Goal: Task Accomplishment & Management: Manage account settings

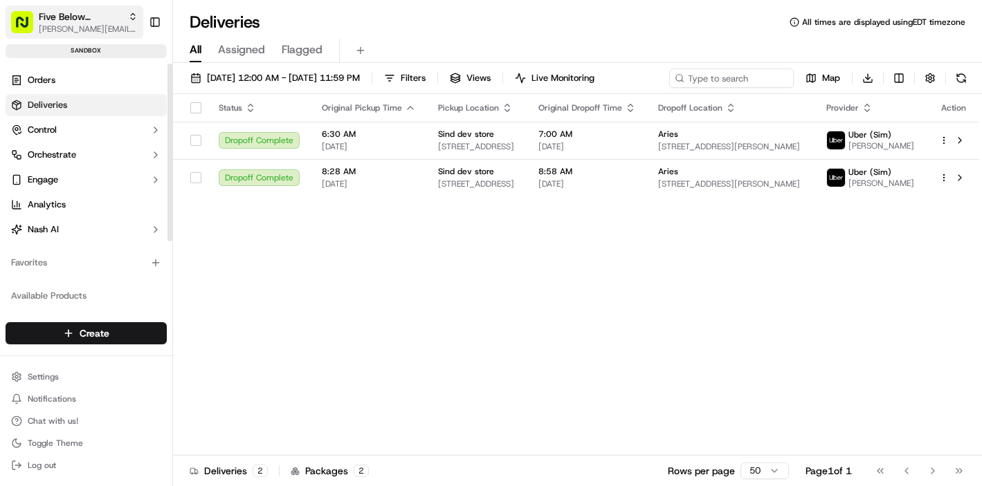
click at [98, 15] on span "Five Below Sandbox" at bounding box center [81, 17] width 84 height 14
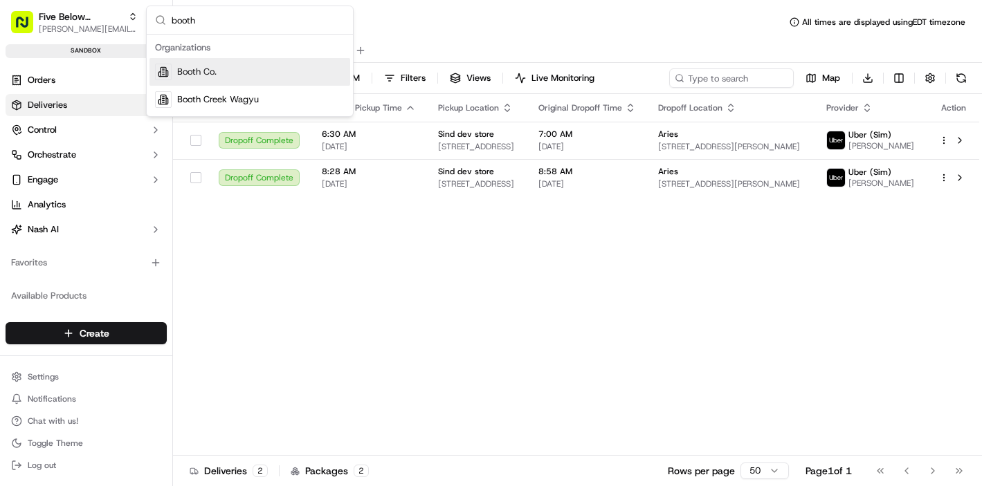
type input "booth"
click at [205, 64] on div "Booth Co." at bounding box center [249, 72] width 201 height 28
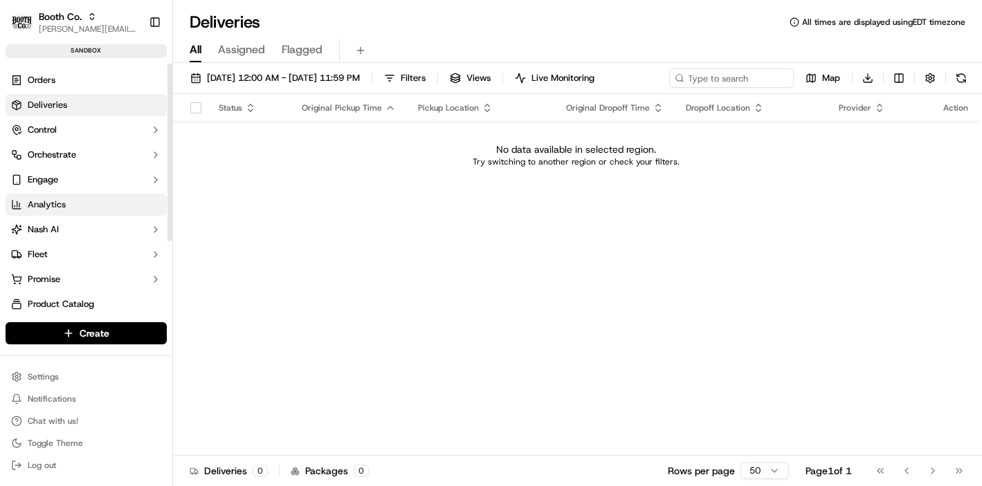
scroll to position [12, 0]
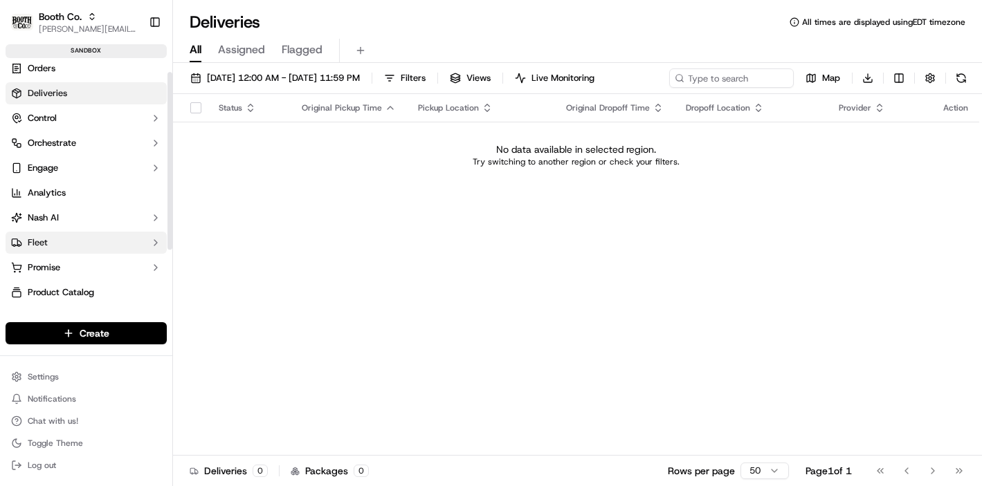
click at [51, 243] on button "Fleet" at bounding box center [86, 243] width 161 height 22
click at [66, 262] on link "Drivers" at bounding box center [86, 264] width 128 height 19
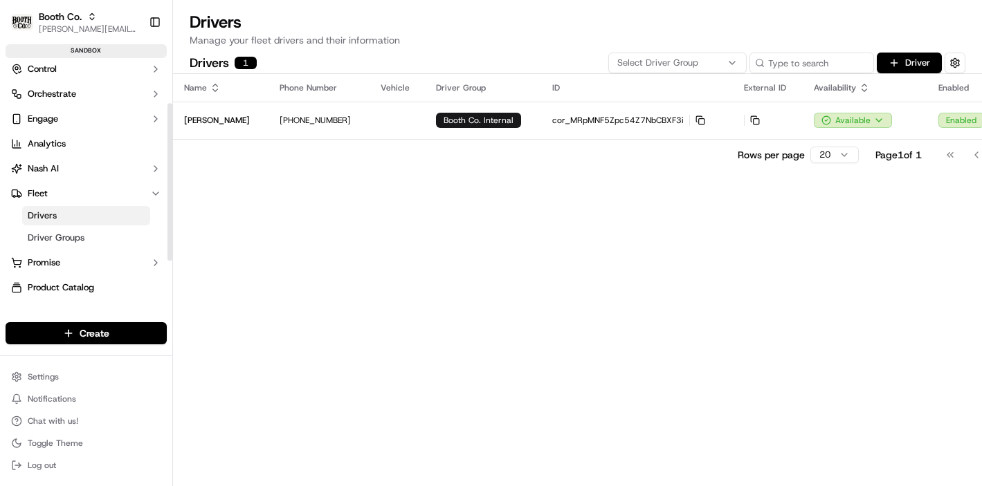
scroll to position [60, 0]
click at [65, 377] on html "Booth Co. jake@usenash.com Toggle Sidebar sandbox Orders Deliveries Control Orc…" at bounding box center [491, 243] width 982 height 486
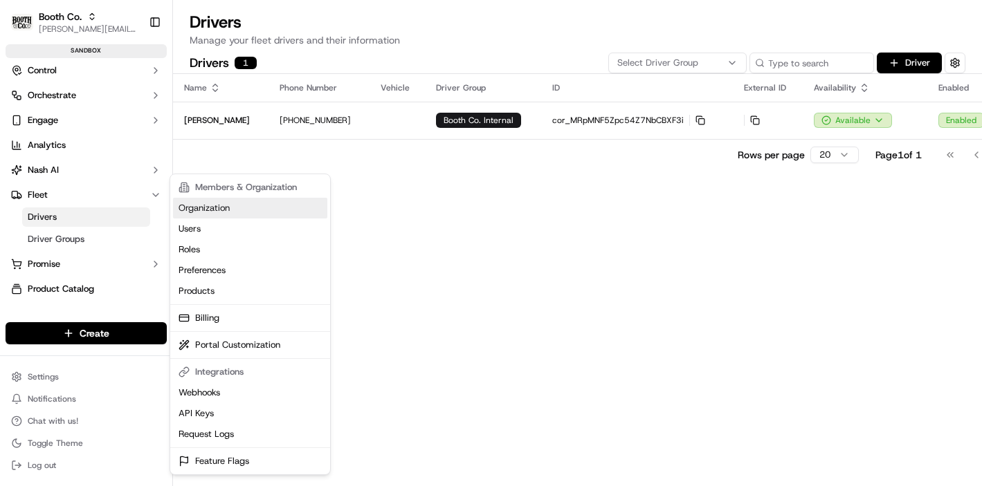
click at [230, 202] on link "Organization" at bounding box center [250, 208] width 154 height 21
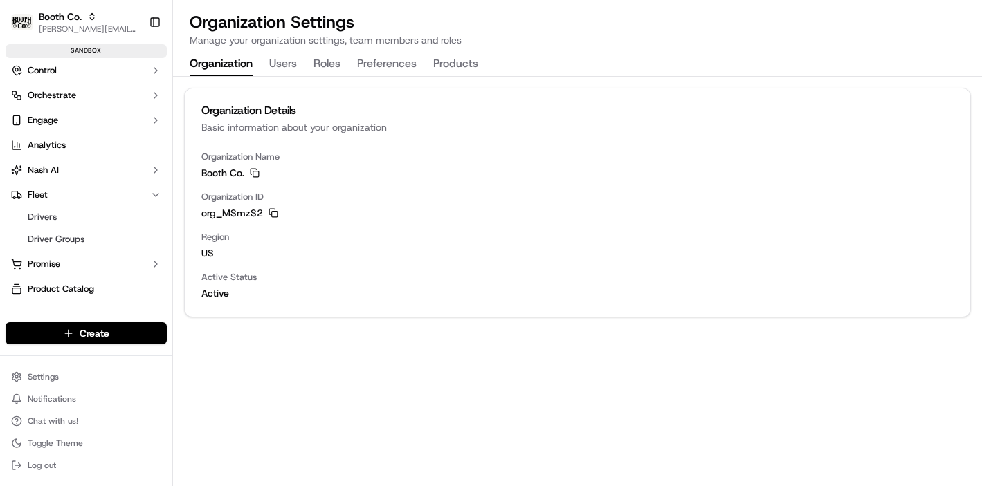
click at [453, 71] on button "Products" at bounding box center [455, 65] width 45 height 24
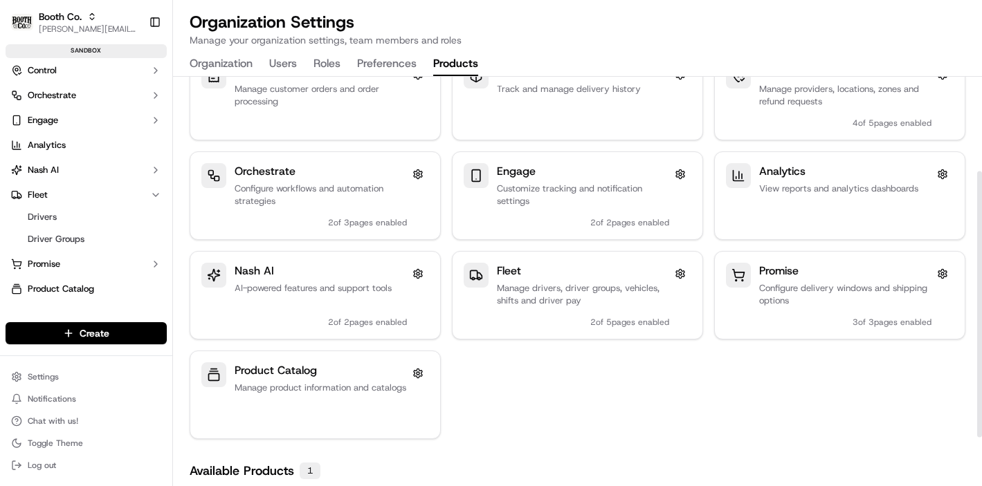
scroll to position [145, 0]
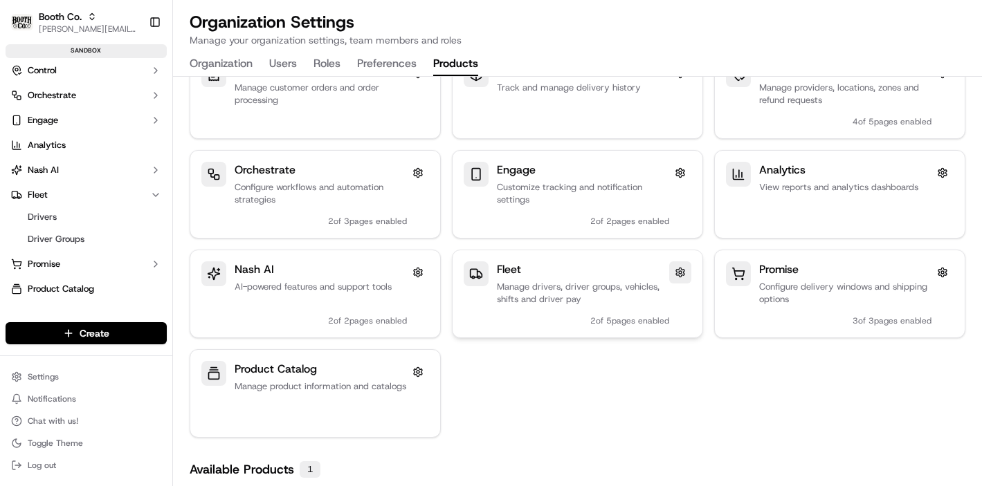
click at [678, 274] on button at bounding box center [680, 273] width 22 height 22
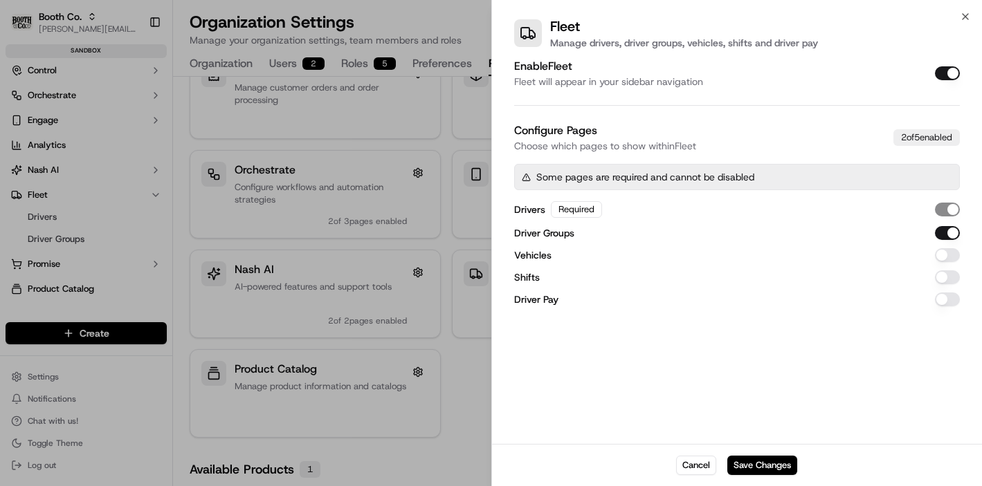
click at [950, 295] on button "Driver Pay" at bounding box center [947, 300] width 25 height 14
click at [942, 277] on button "Shifts" at bounding box center [947, 278] width 25 height 14
click at [945, 251] on button "Vehicles" at bounding box center [947, 255] width 25 height 14
click at [754, 463] on button "Save Changes" at bounding box center [762, 465] width 70 height 19
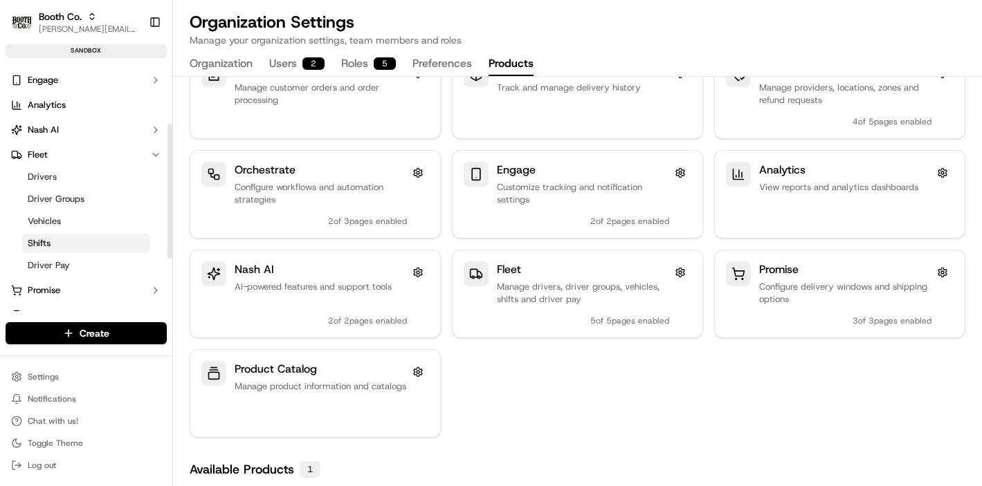
scroll to position [112, 0]
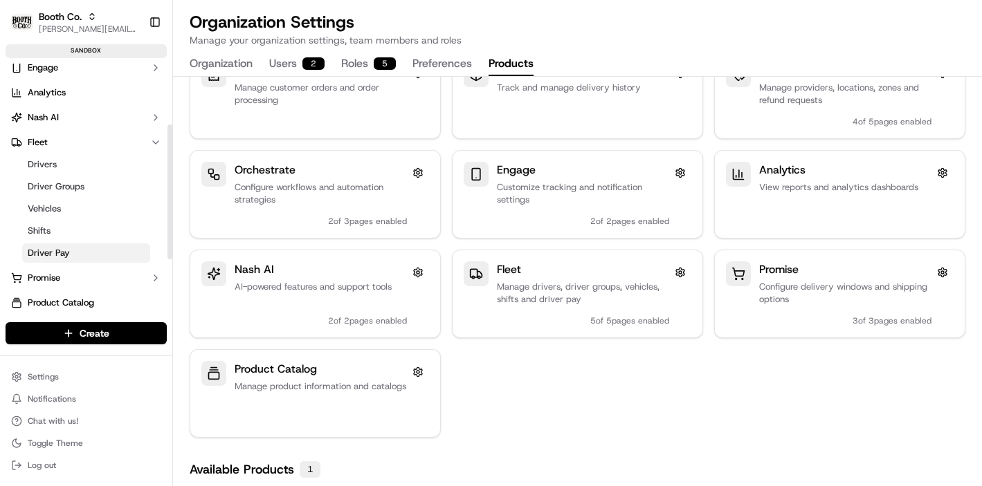
click at [56, 252] on span "Driver Pay" at bounding box center [49, 253] width 42 height 12
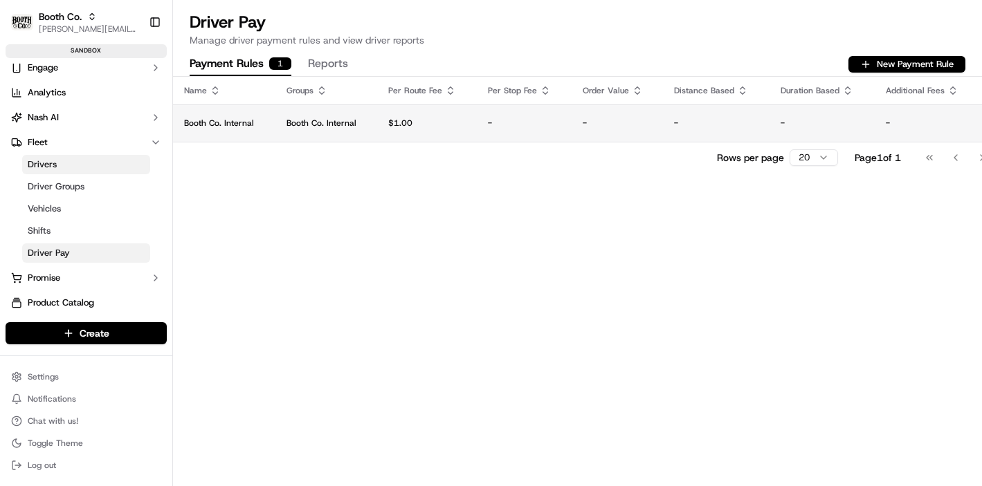
click at [367, 129] on td "Booth Co. Internal" at bounding box center [326, 122] width 102 height 37
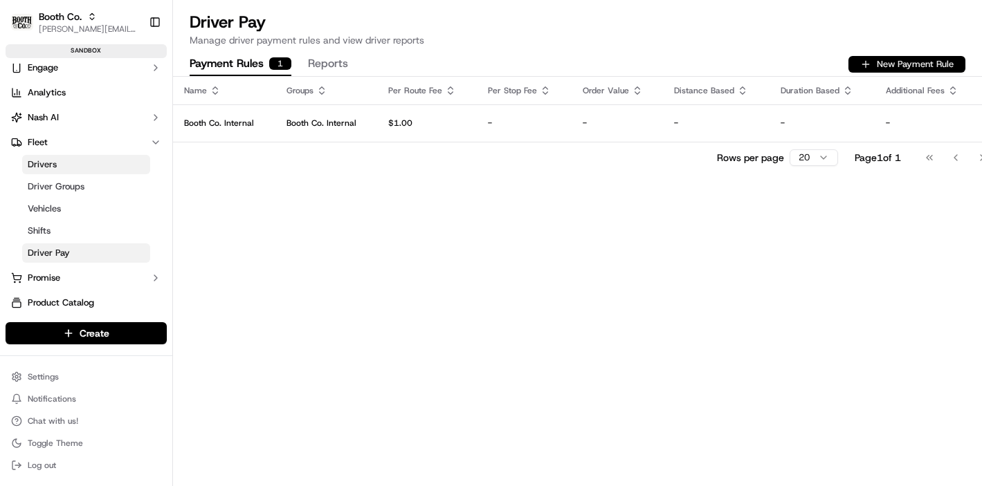
click at [910, 70] on button "New Payment Rule" at bounding box center [906, 64] width 117 height 17
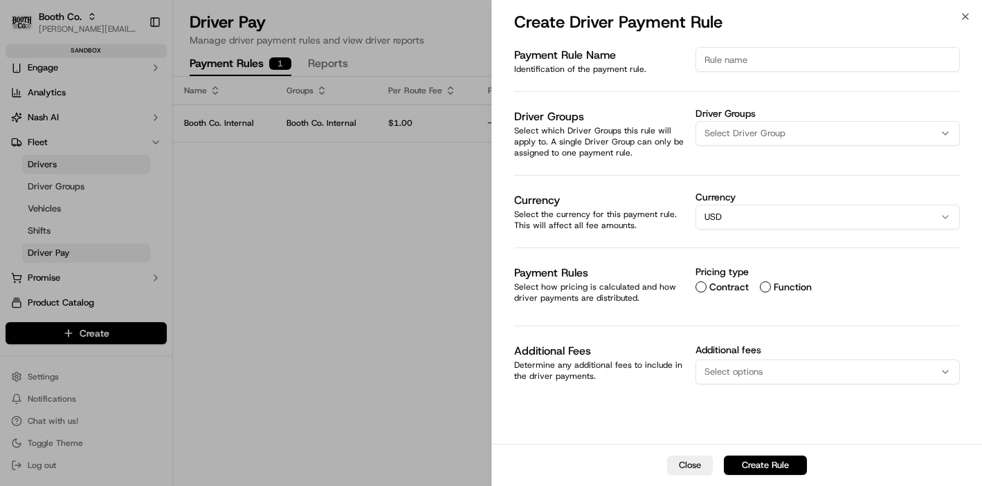
click at [734, 61] on input at bounding box center [827, 59] width 264 height 25
type input "Booth Driver Rules"
click at [738, 127] on span "Select Driver Group" at bounding box center [744, 133] width 81 height 12
click at [741, 165] on input "text" at bounding box center [803, 163] width 165 height 28
click at [728, 215] on button "Clear" at bounding box center [745, 214] width 95 height 19
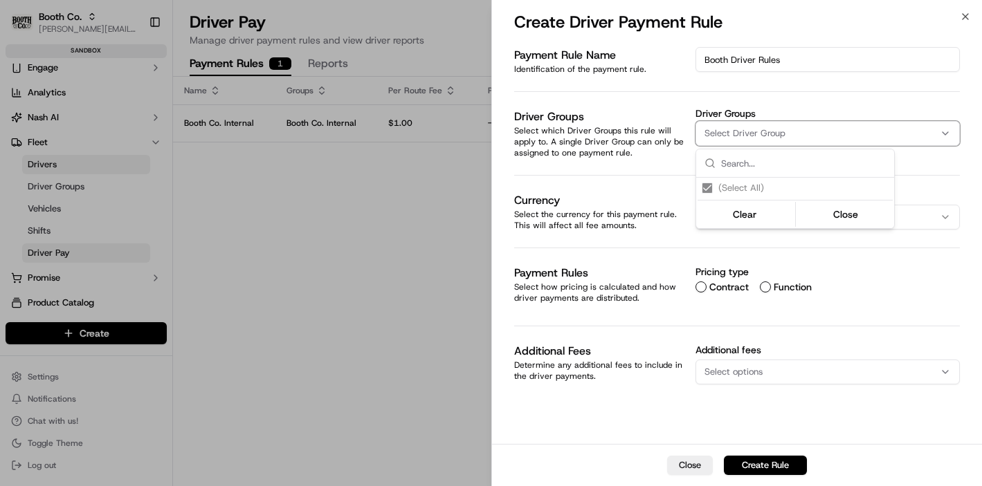
click at [679, 469] on div at bounding box center [491, 243] width 982 height 486
click at [687, 465] on button "Close" at bounding box center [690, 465] width 46 height 19
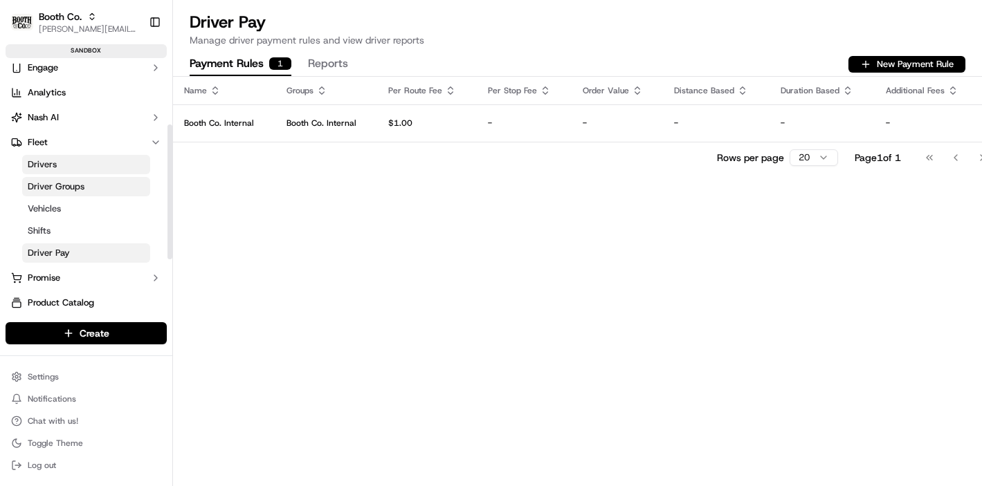
click at [59, 189] on span "Driver Groups" at bounding box center [56, 187] width 57 height 12
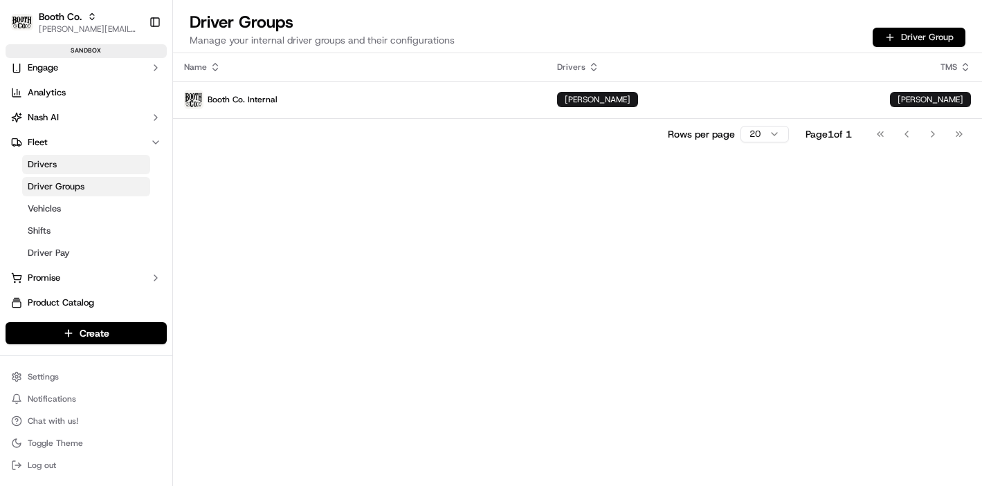
click at [912, 43] on button "Driver Group" at bounding box center [919, 37] width 93 height 19
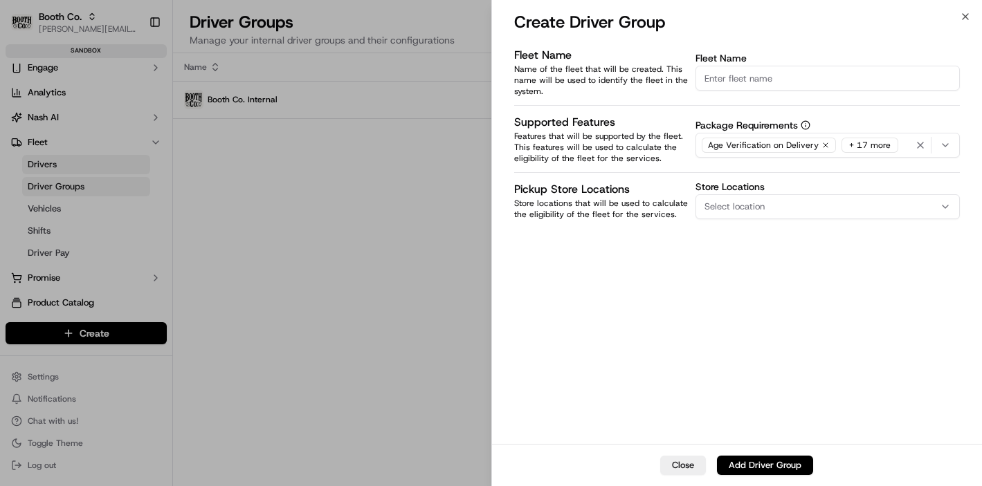
click at [743, 82] on input "Fleet Name" at bounding box center [827, 78] width 264 height 25
type input "Driver Group 2"
click at [756, 204] on span "Select location" at bounding box center [734, 207] width 60 height 12
click at [720, 365] on div at bounding box center [491, 243] width 982 height 486
click at [745, 466] on button "Add Driver Group" at bounding box center [765, 465] width 96 height 19
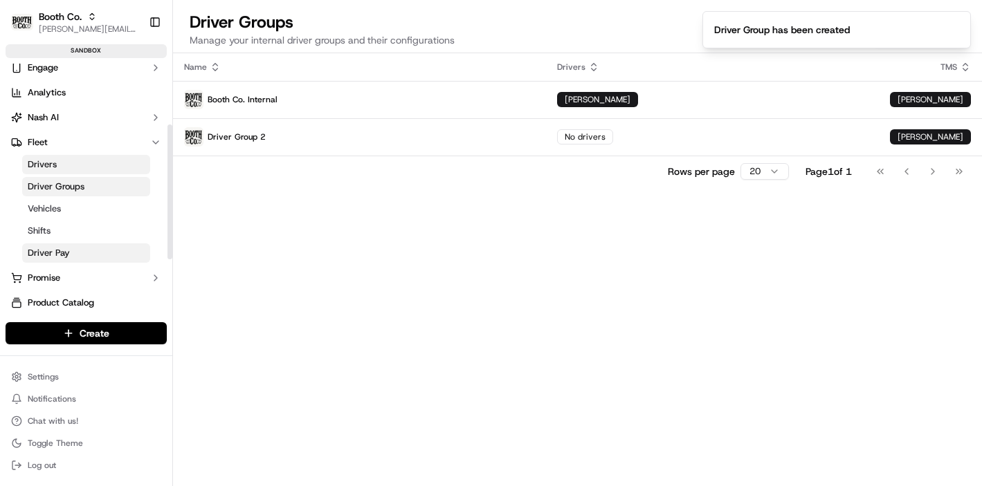
click at [61, 245] on link "Driver Pay" at bounding box center [86, 253] width 128 height 19
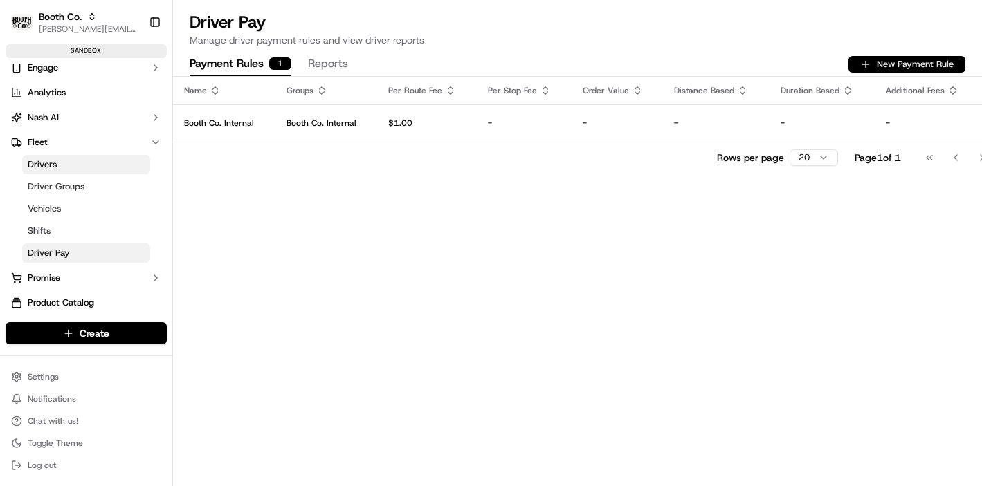
click at [893, 63] on button "New Payment Rule" at bounding box center [906, 64] width 117 height 17
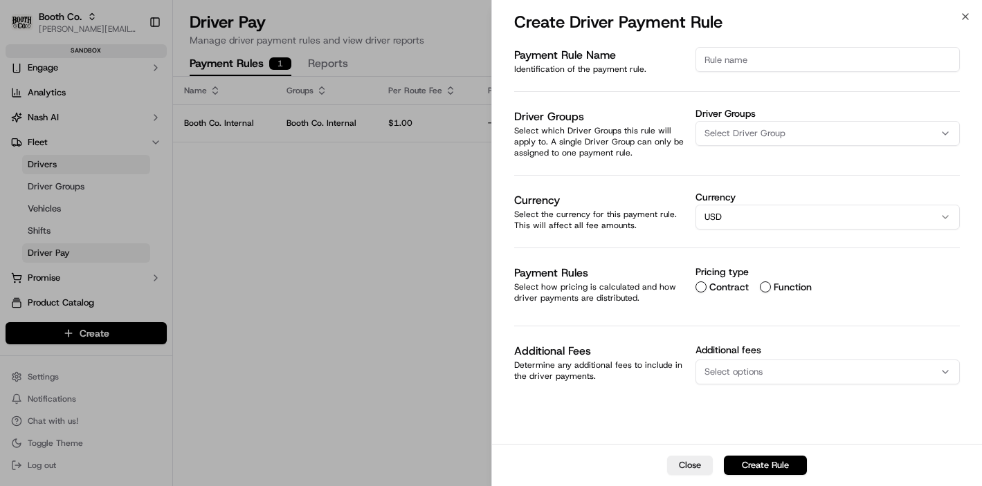
click at [759, 132] on span "Select Driver Group" at bounding box center [744, 133] width 81 height 12
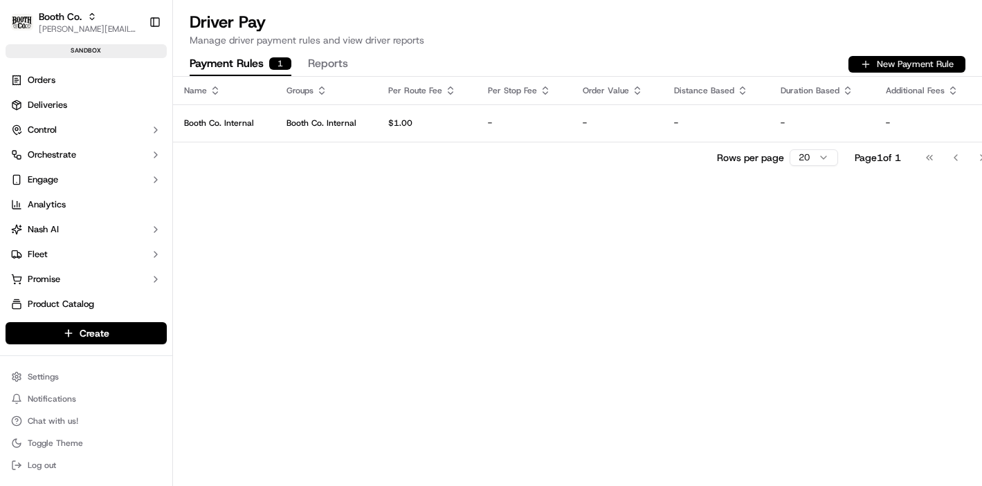
click at [877, 63] on button "New Payment Rule" at bounding box center [906, 64] width 117 height 17
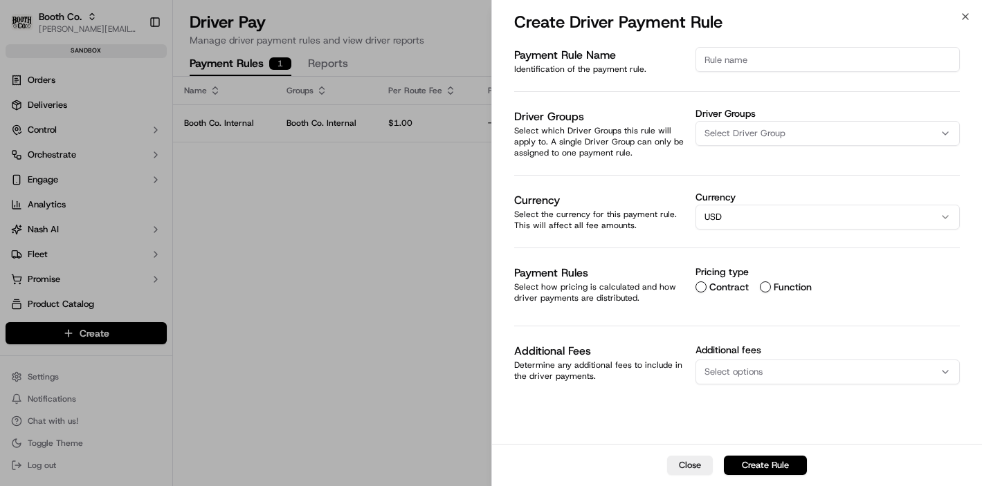
click at [788, 141] on button "Select Driver Group" at bounding box center [827, 133] width 264 height 25
click at [762, 212] on span "Driver Group 2" at bounding box center [803, 209] width 170 height 12
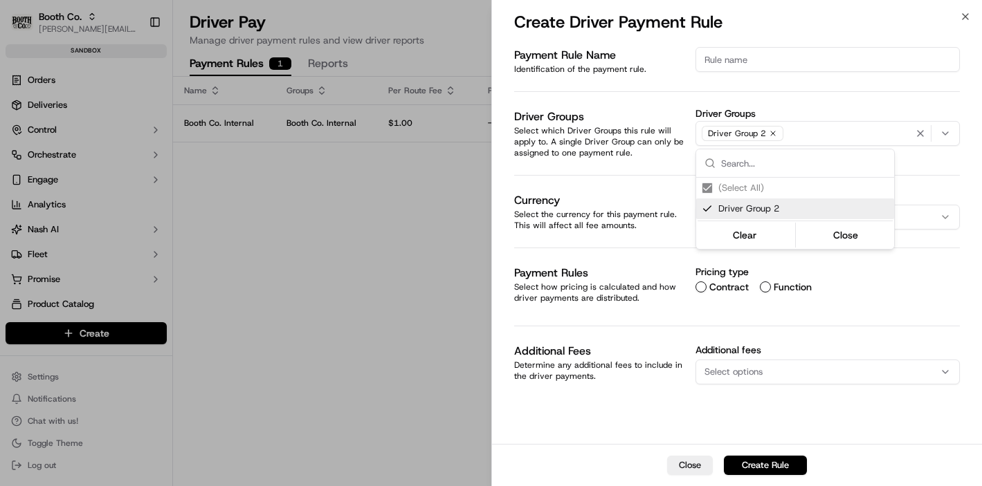
click at [767, 64] on div at bounding box center [491, 243] width 982 height 486
click at [767, 64] on input at bounding box center [827, 59] width 264 height 25
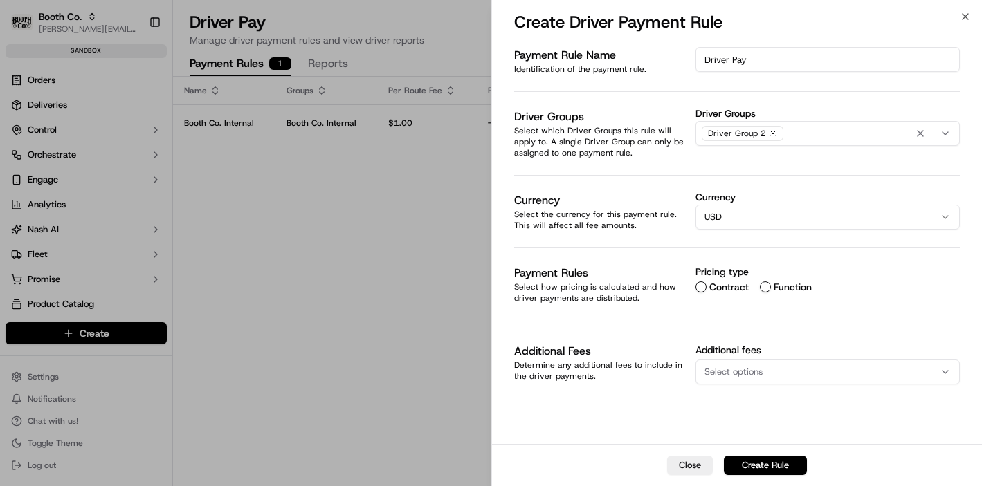
type input "Driver Pay"
click at [701, 292] on button "Contract" at bounding box center [700, 287] width 11 height 11
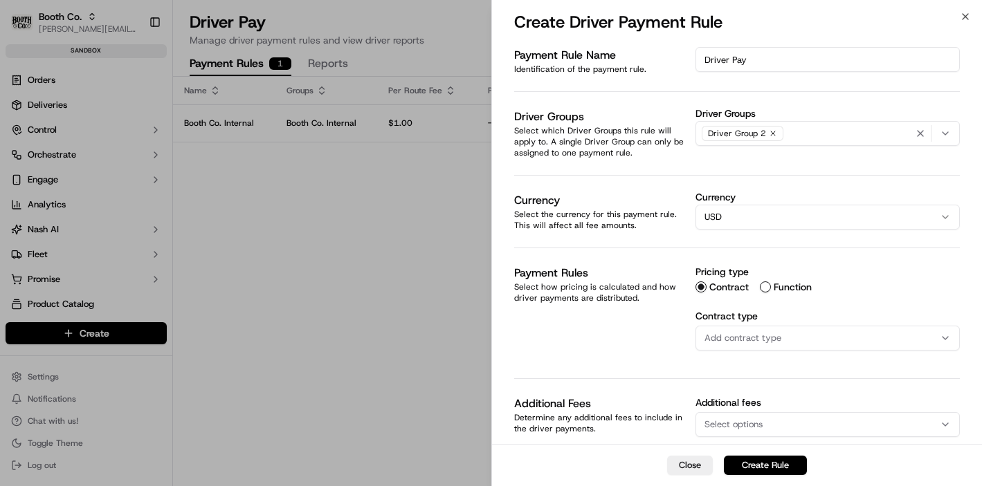
scroll to position [12, 0]
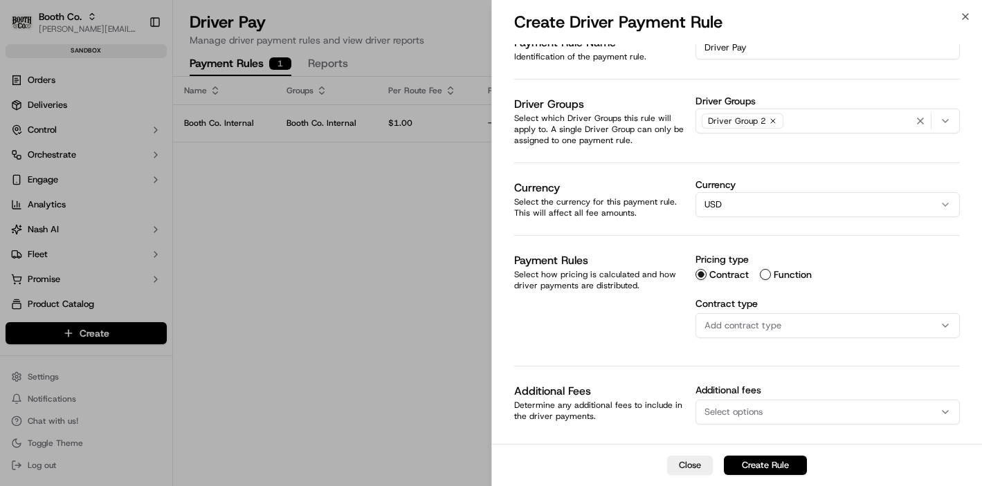
click at [772, 326] on span "Add contract type" at bounding box center [742, 326] width 77 height 12
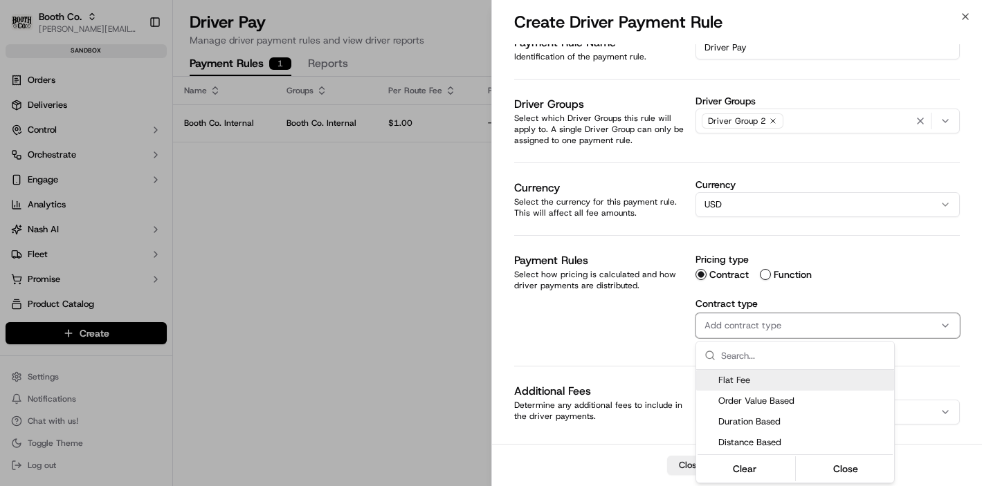
click at [734, 385] on span "Flat Fee" at bounding box center [803, 380] width 170 height 12
click at [653, 346] on div at bounding box center [491, 243] width 982 height 486
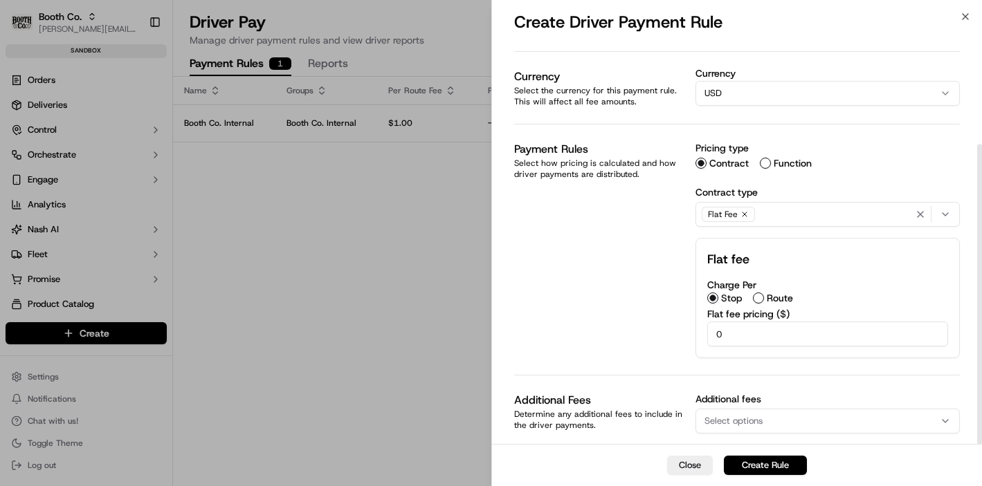
scroll to position [133, 0]
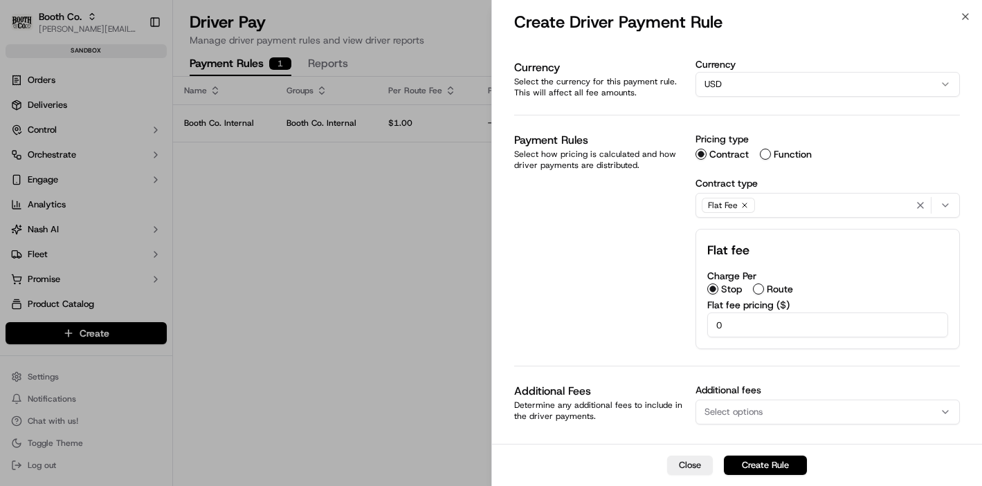
click at [738, 329] on input "0" at bounding box center [827, 325] width 241 height 25
type input "3"
click at [776, 206] on div "Flat Fee" at bounding box center [827, 206] width 257 height 21
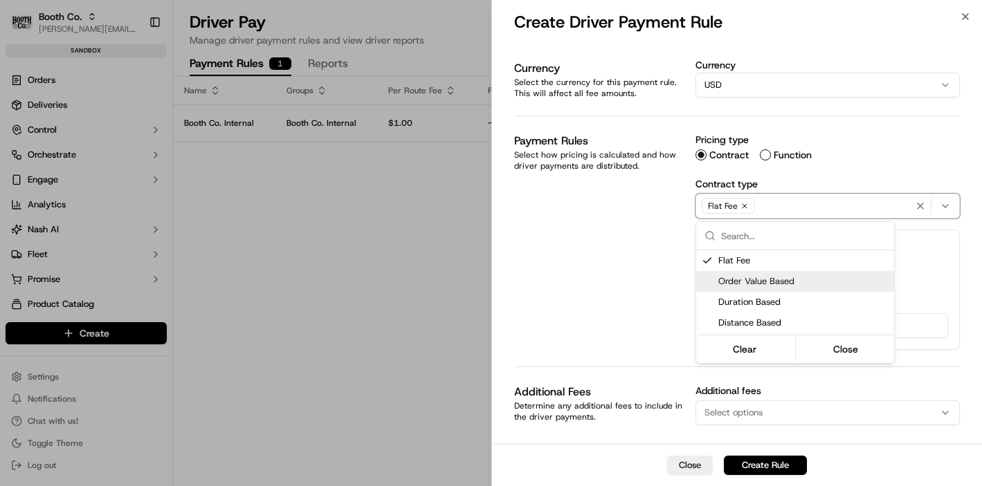
click at [752, 282] on span "Order Value Based" at bounding box center [803, 281] width 170 height 12
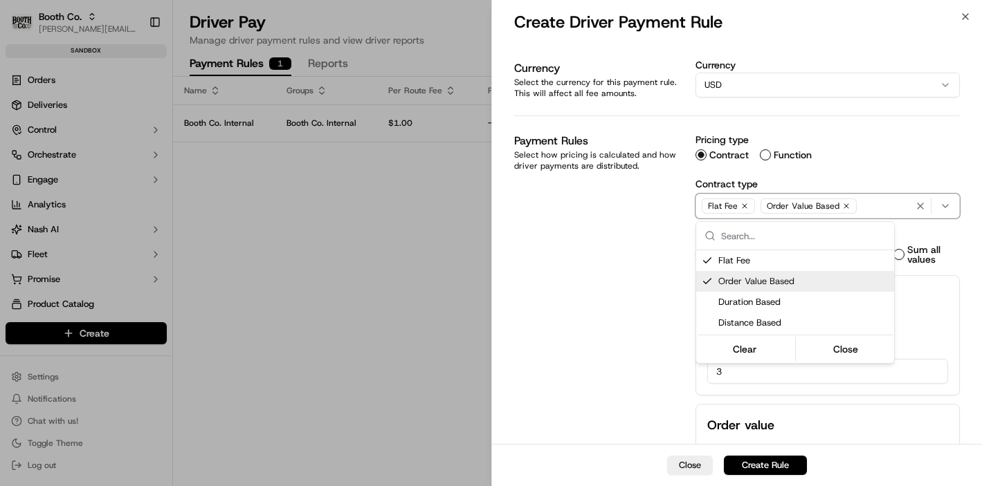
click at [639, 291] on div at bounding box center [491, 243] width 982 height 486
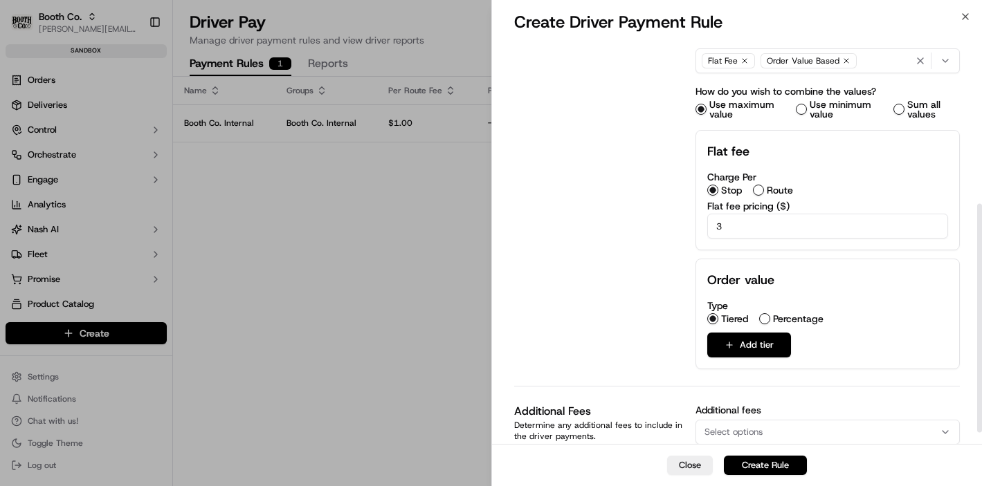
scroll to position [278, 0]
click at [760, 345] on button "Add tier" at bounding box center [749, 344] width 84 height 25
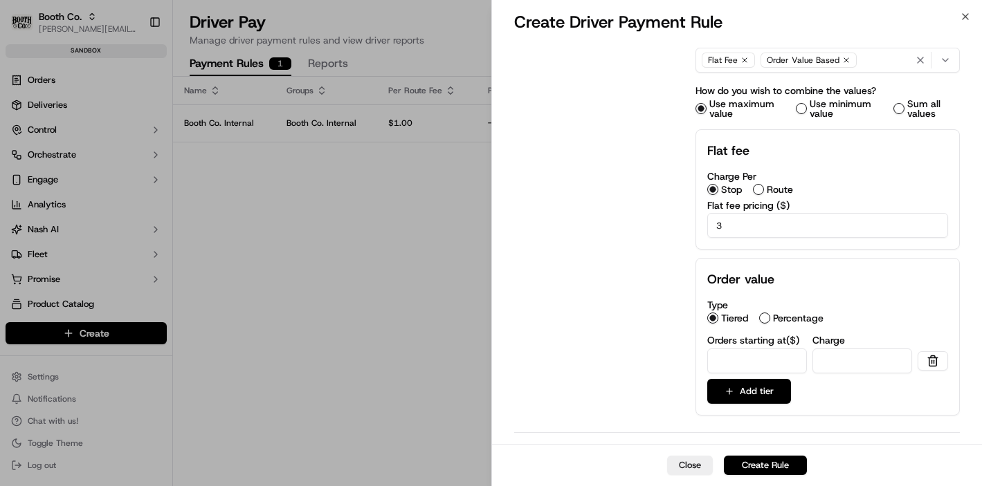
scroll to position [345, 0]
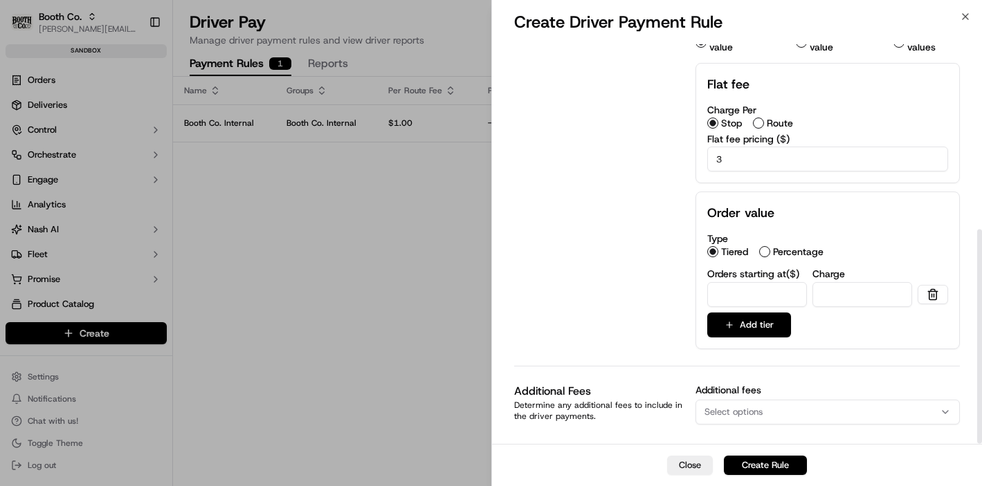
click at [761, 291] on input "number" at bounding box center [757, 294] width 100 height 25
type input "100"
click at [854, 291] on input "number" at bounding box center [862, 294] width 100 height 25
type input "5"
click at [664, 311] on div "Payment Rule Name Identification of the payment rule. Driver Pay Driver Groups …" at bounding box center [737, 71] width 446 height 739
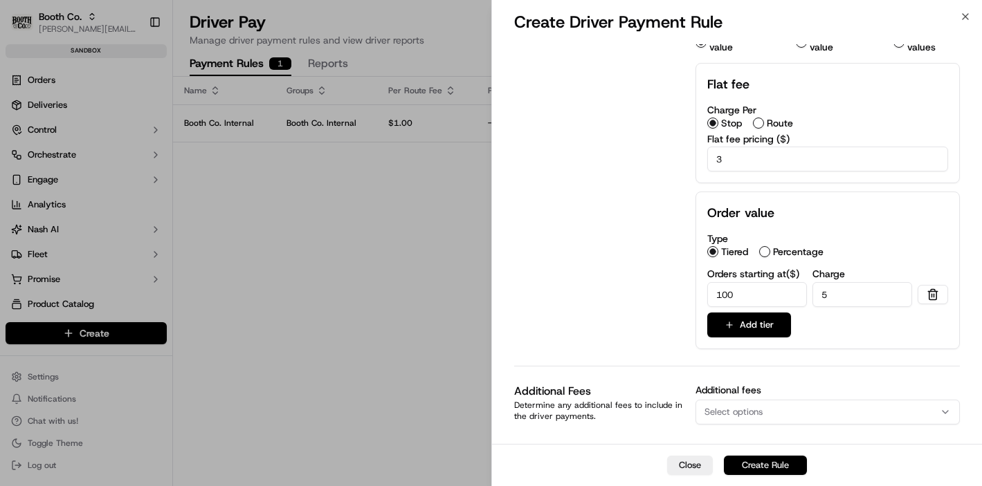
click at [756, 471] on button "Create Rule" at bounding box center [765, 465] width 83 height 19
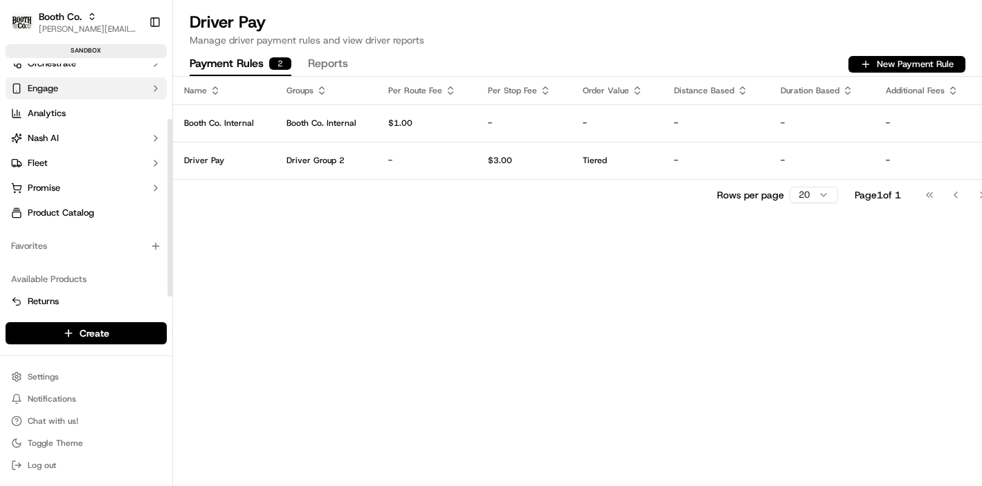
scroll to position [76, 0]
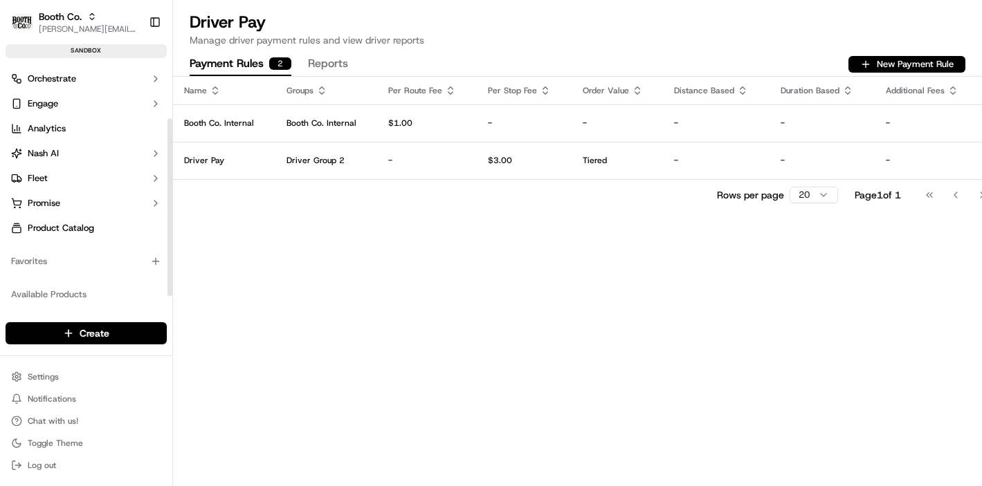
click at [319, 60] on button "Reports" at bounding box center [328, 65] width 40 height 24
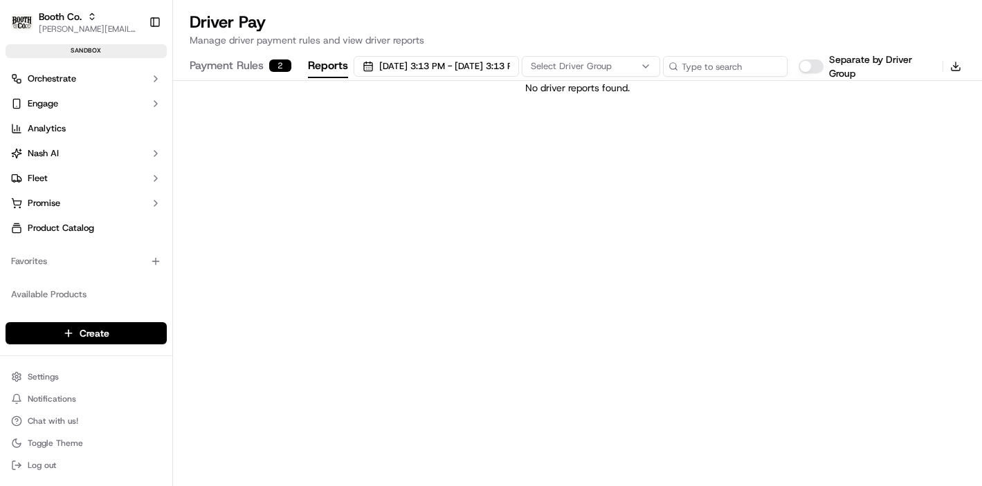
click at [591, 64] on span "Select Driver Group" at bounding box center [571, 66] width 81 height 12
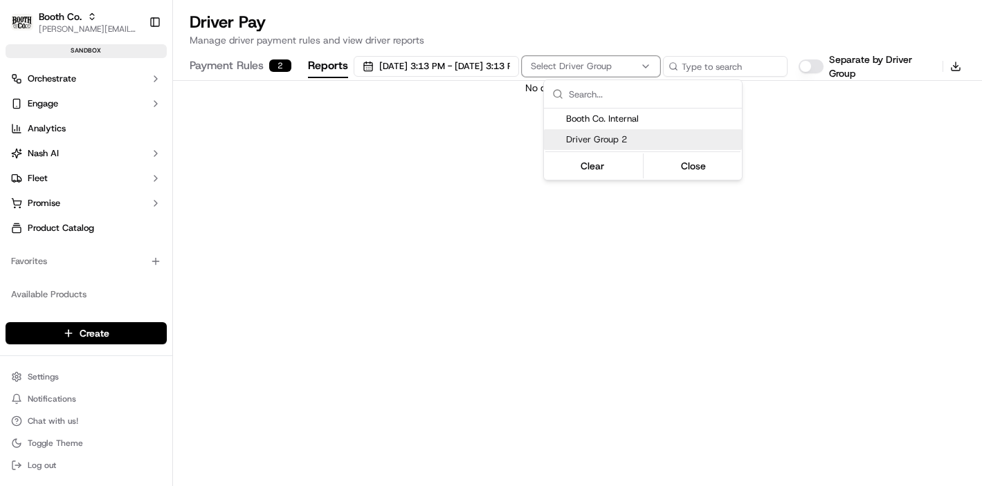
click at [600, 137] on span "Driver Group 2" at bounding box center [651, 140] width 170 height 12
click at [644, 221] on html "Booth Co. jake@usenash.com Toggle Sidebar sandbox Orders Deliveries Control Orc…" at bounding box center [491, 243] width 982 height 486
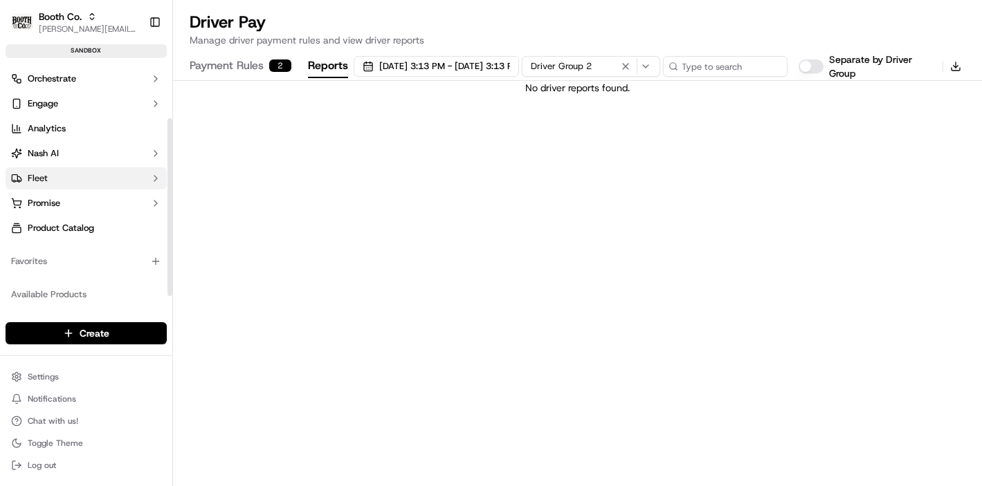
click at [75, 170] on button "Fleet" at bounding box center [86, 178] width 161 height 22
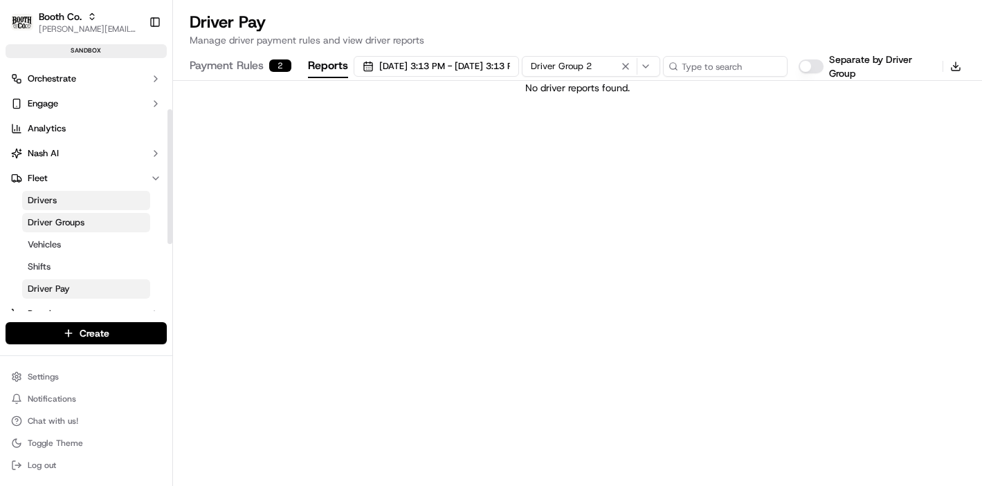
scroll to position [111, 0]
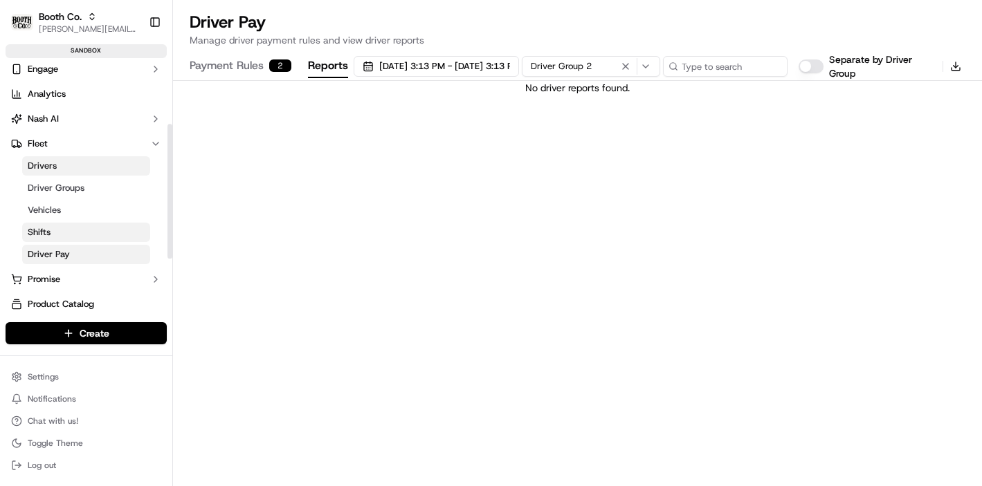
click at [57, 237] on link "Shifts" at bounding box center [86, 232] width 128 height 19
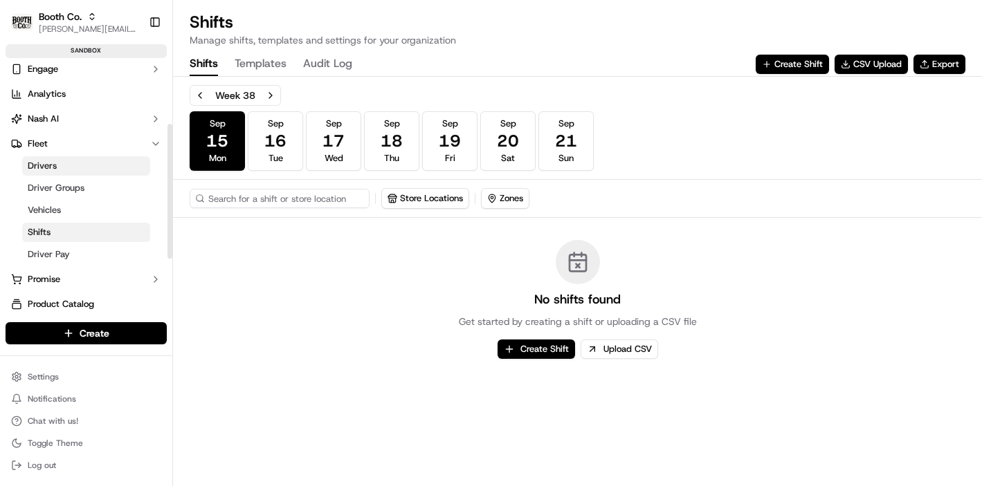
click at [61, 165] on link "Drivers" at bounding box center [86, 165] width 128 height 19
